Goal: Task Accomplishment & Management: Complete application form

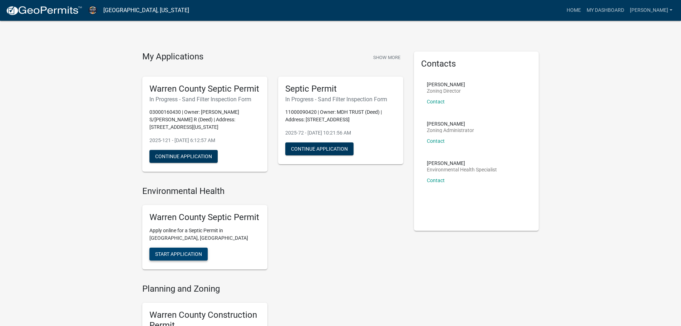
click at [186, 254] on span "Start Application" at bounding box center [178, 254] width 47 height 6
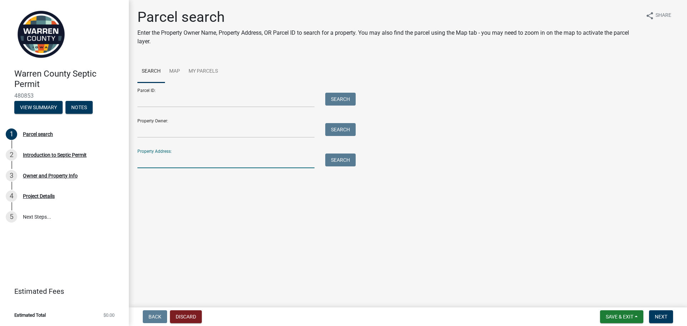
click at [159, 160] on input "Property Address:" at bounding box center [225, 160] width 177 height 15
type input "11843"
click at [347, 156] on button "Search" at bounding box center [340, 159] width 30 height 13
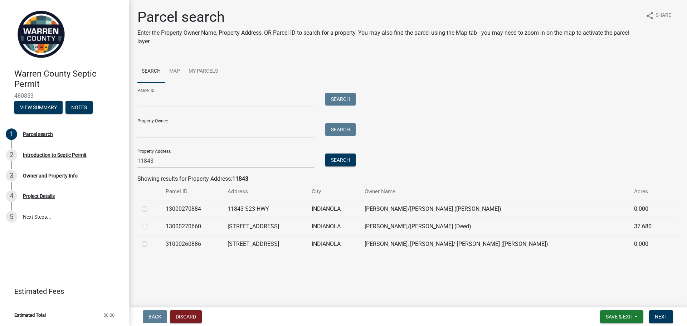
click at [279, 226] on td "[STREET_ADDRESS]" at bounding box center [265, 227] width 84 height 18
click at [150, 222] on label at bounding box center [150, 222] width 0 height 0
click at [150, 225] on input "radio" at bounding box center [152, 224] width 5 height 5
radio input "true"
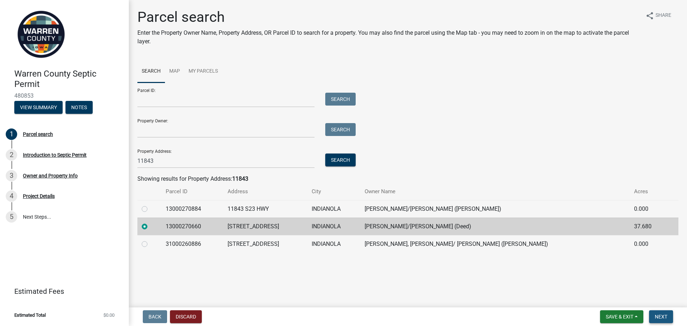
click at [660, 317] on span "Next" at bounding box center [661, 317] width 13 height 6
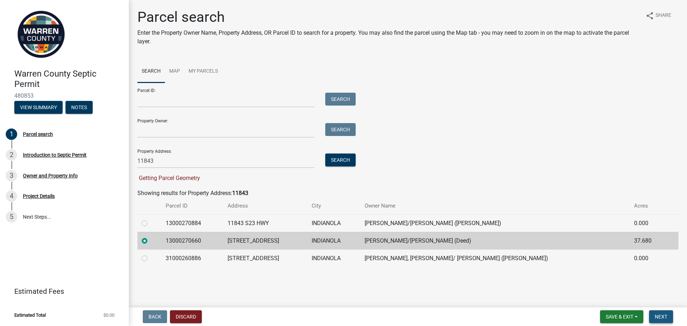
click at [659, 316] on span "Next" at bounding box center [661, 317] width 13 height 6
click at [663, 316] on span "Next" at bounding box center [661, 317] width 13 height 6
click at [657, 315] on span "Next" at bounding box center [661, 317] width 13 height 6
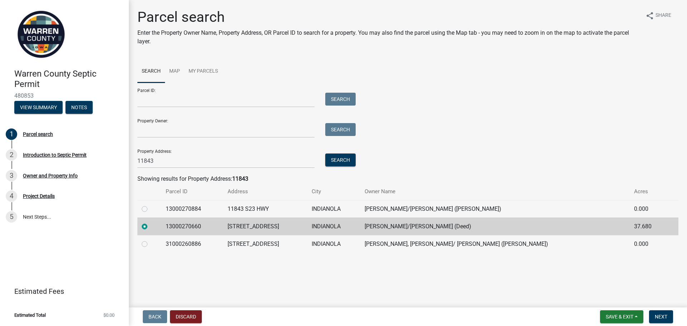
click at [150, 222] on label at bounding box center [150, 222] width 0 height 0
click at [150, 226] on input "radio" at bounding box center [152, 224] width 5 height 5
click at [150, 222] on label at bounding box center [150, 222] width 0 height 0
click at [150, 226] on input "radio" at bounding box center [152, 224] width 5 height 5
click at [157, 227] on div at bounding box center [149, 226] width 15 height 9
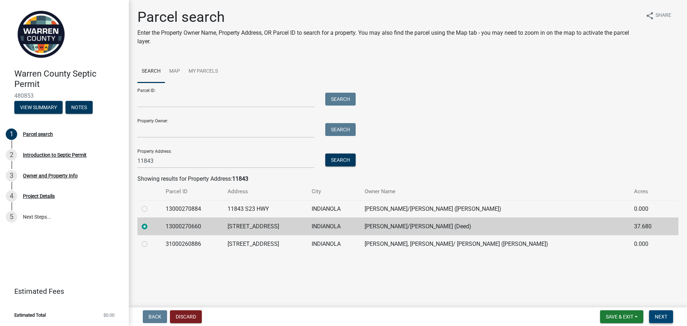
click at [664, 317] on span "Next" at bounding box center [661, 317] width 13 height 6
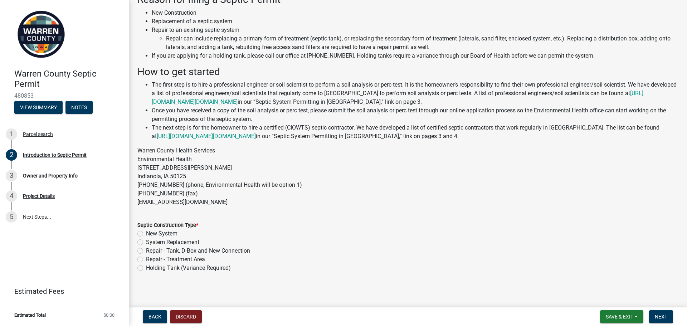
scroll to position [49, 0]
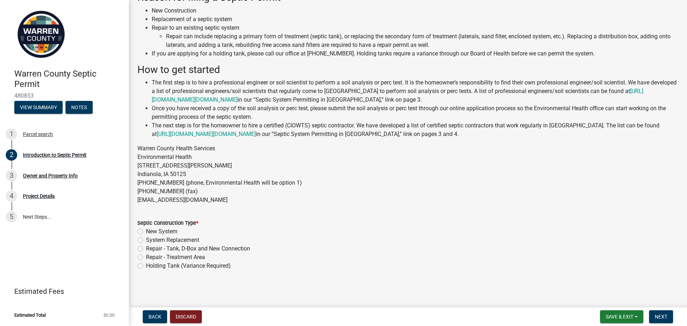
click at [146, 241] on label "System Replacement" at bounding box center [172, 240] width 53 height 9
click at [146, 240] on input "System Replacement" at bounding box center [148, 238] width 5 height 5
radio input "true"
click at [658, 317] on span "Next" at bounding box center [661, 317] width 13 height 6
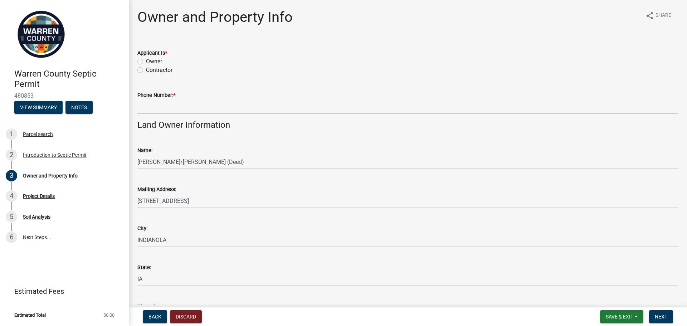
click at [146, 71] on label "Contractor" at bounding box center [159, 70] width 26 height 9
click at [146, 70] on input "Contractor" at bounding box center [148, 68] width 5 height 5
radio input "true"
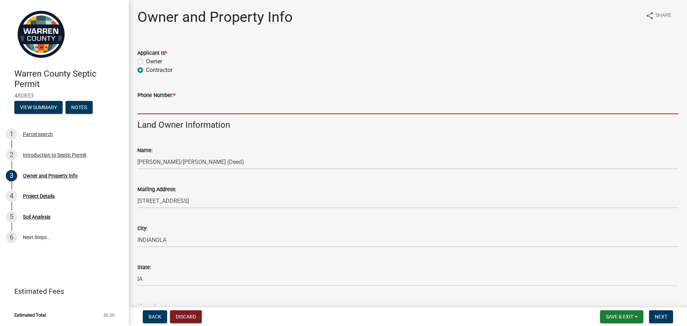
click at [145, 107] on input "Phone Number: *" at bounding box center [407, 106] width 541 height 15
type input "5154807139"
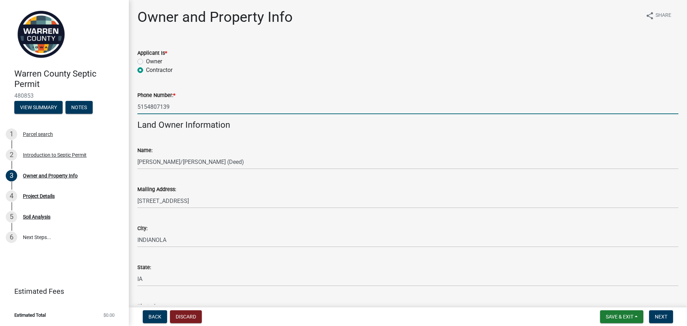
type input "[EMAIL_ADDRESS][DOMAIN_NAME]"
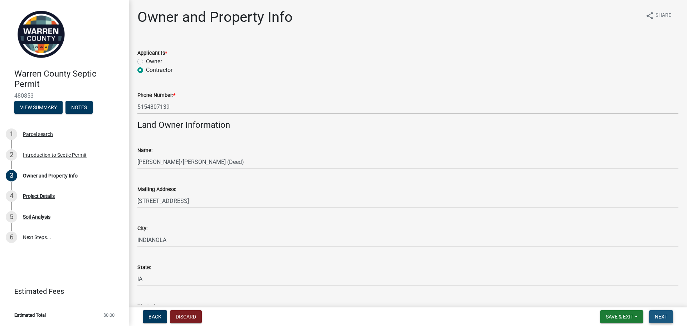
click at [661, 313] on button "Next" at bounding box center [661, 316] width 24 height 13
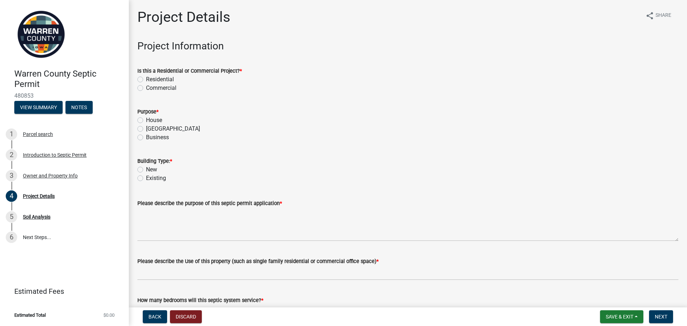
click at [146, 80] on label "Residential" at bounding box center [160, 79] width 28 height 9
click at [146, 80] on input "Residential" at bounding box center [148, 77] width 5 height 5
radio input "true"
click at [146, 120] on label "House" at bounding box center [154, 120] width 16 height 9
click at [146, 120] on input "House" at bounding box center [148, 118] width 5 height 5
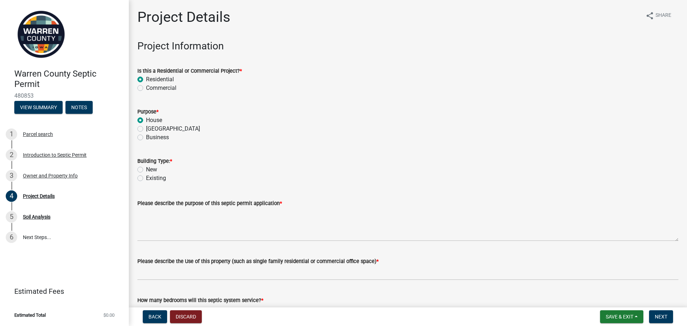
radio input "true"
click at [146, 178] on label "Existing" at bounding box center [156, 178] width 20 height 9
click at [146, 178] on input "Existing" at bounding box center [148, 176] width 5 height 5
radio input "true"
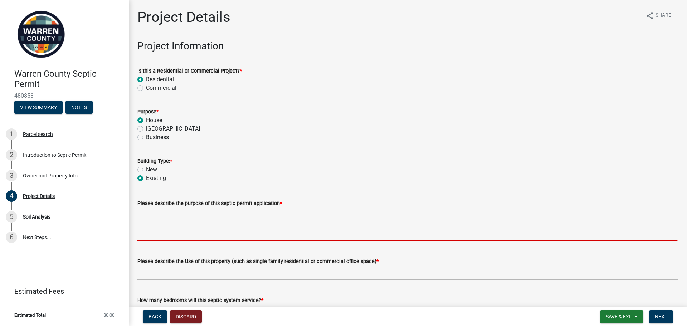
drag, startPoint x: 143, startPoint y: 214, endPoint x: 163, endPoint y: 215, distance: 20.0
click at [143, 214] on textarea "Please describe the purpose of this septic permit application *" at bounding box center [407, 224] width 541 height 34
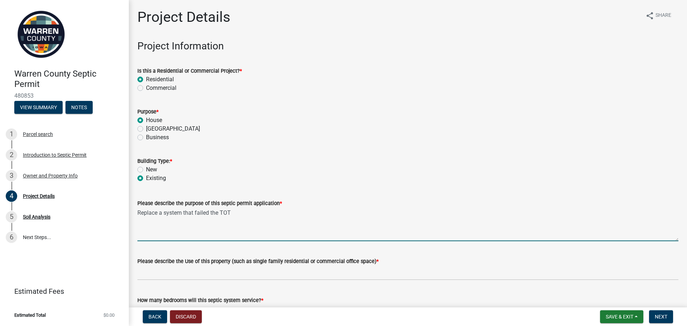
type textarea "Replace a system that failed the TOT"
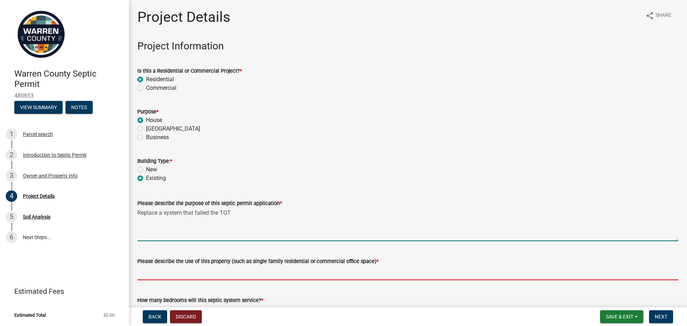
click at [176, 265] on input "Please describe the Use of this property (such as single family residential or …" at bounding box center [407, 272] width 541 height 15
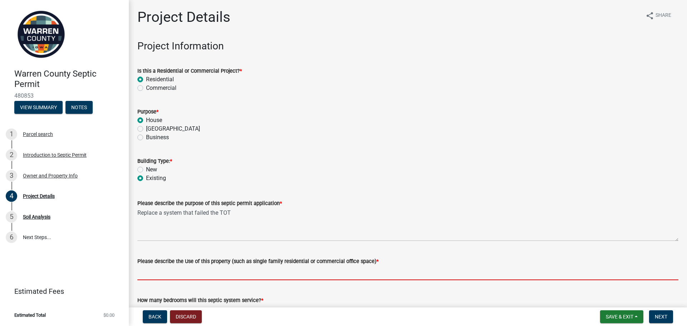
type input "single family residintial"
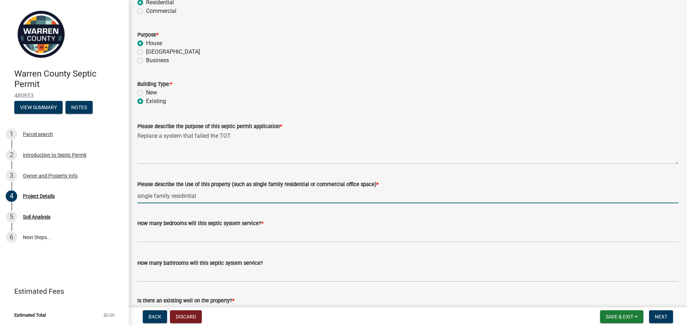
scroll to position [107, 0]
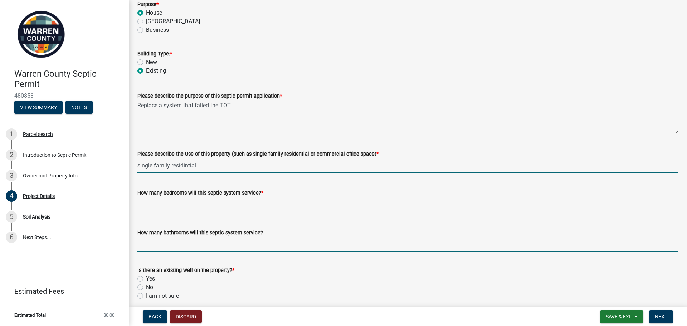
click at [194, 248] on input "How many bathrooms will this septic system service?" at bounding box center [407, 244] width 541 height 15
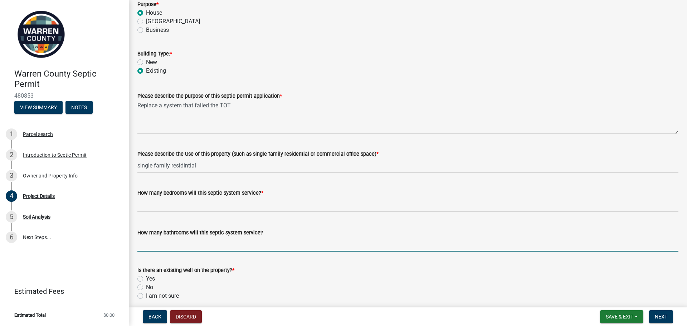
type input "2"
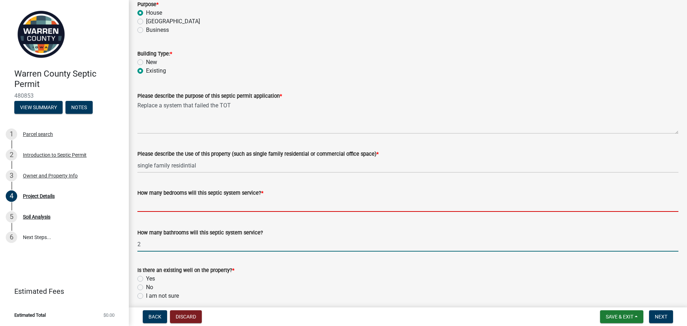
click at [158, 206] on input "text" at bounding box center [407, 204] width 541 height 15
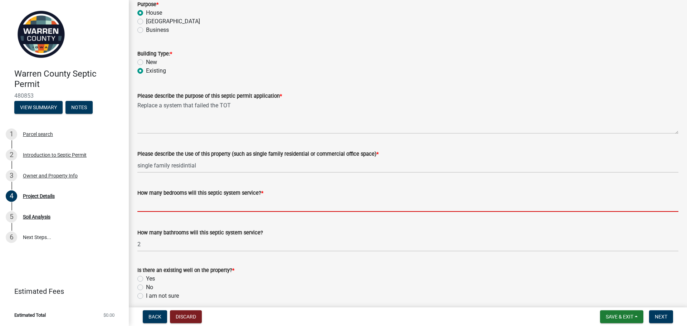
type input "2"
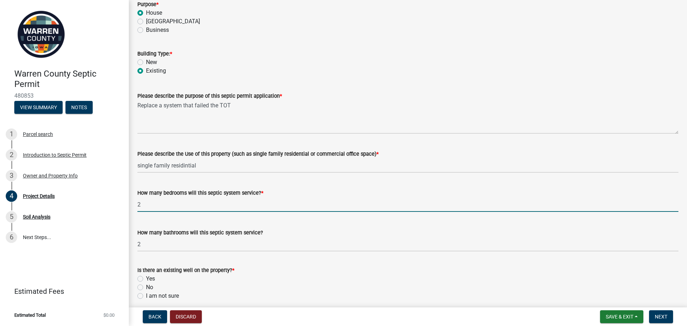
click at [146, 287] on label "No" at bounding box center [149, 287] width 7 height 9
click at [146, 287] on input "No" at bounding box center [148, 285] width 5 height 5
radio input "true"
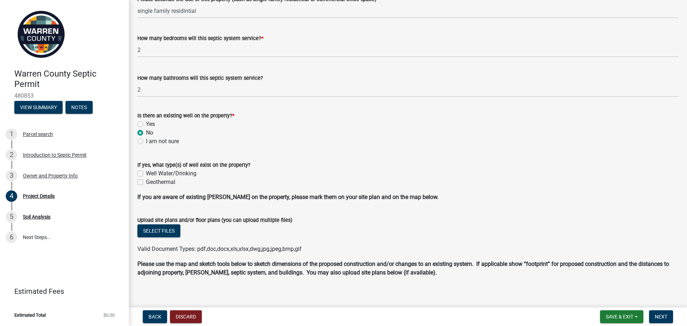
scroll to position [286, 0]
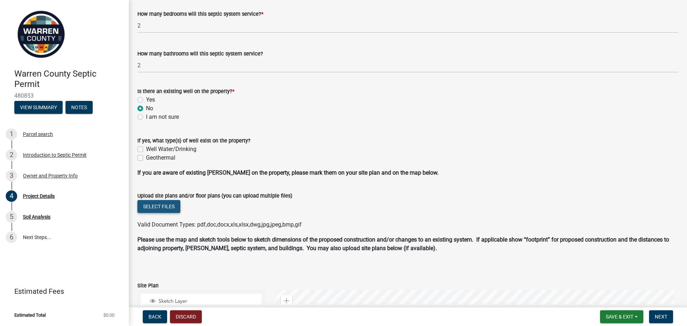
click at [151, 208] on button "Select files" at bounding box center [158, 206] width 43 height 13
click at [164, 206] on button "Select files" at bounding box center [158, 206] width 43 height 13
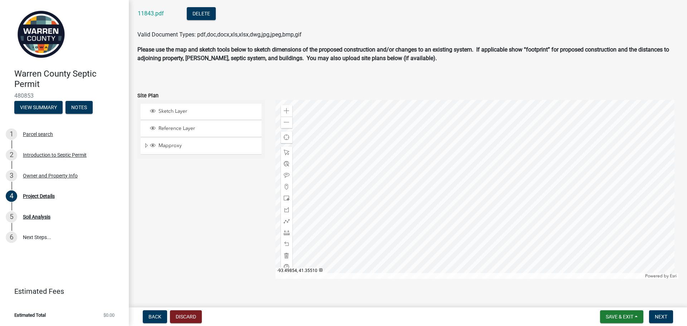
scroll to position [511, 0]
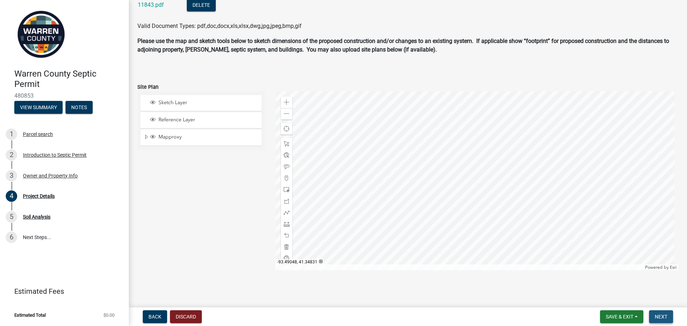
click at [658, 314] on span "Next" at bounding box center [661, 317] width 13 height 6
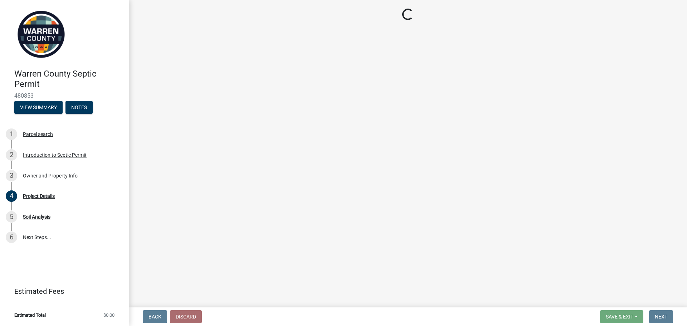
scroll to position [0, 0]
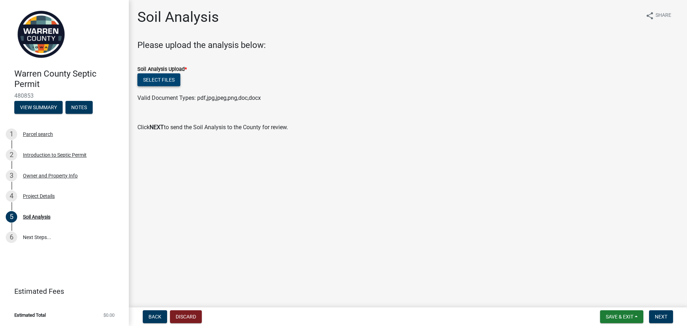
click at [158, 81] on button "Select files" at bounding box center [158, 79] width 43 height 13
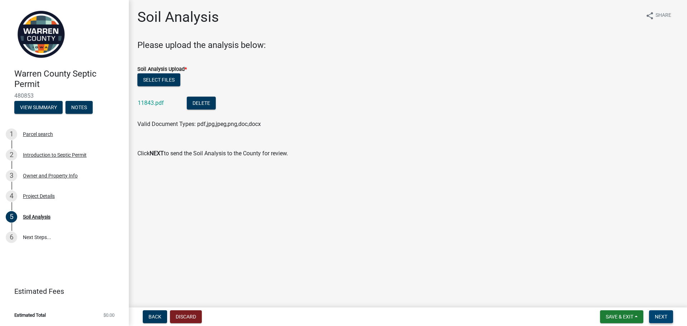
click at [660, 314] on span "Next" at bounding box center [661, 317] width 13 height 6
